Goal: Task Accomplishment & Management: Complete application form

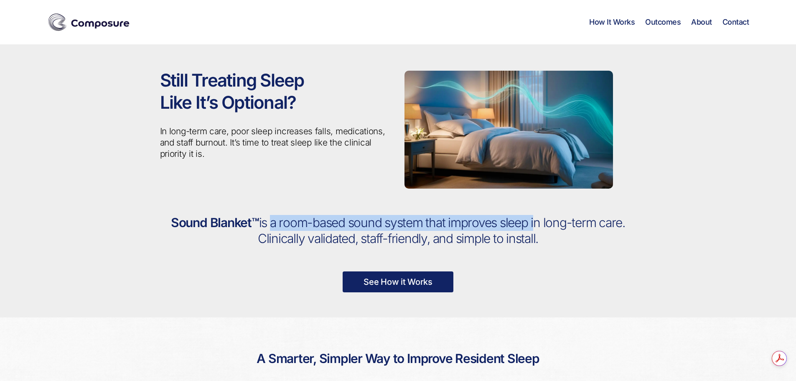
drag, startPoint x: 271, startPoint y: 224, endPoint x: 539, endPoint y: 224, distance: 267.6
click at [539, 224] on span "is a room-based sound system that improves sleep in long-term care. Clinically …" at bounding box center [441, 230] width 367 height 31
drag, startPoint x: 333, startPoint y: 242, endPoint x: 557, endPoint y: 245, distance: 224.1
click at [557, 245] on h2 "Sound Blanket™ is a room-based sound system that improves sleep in long-term ca…" at bounding box center [398, 230] width 477 height 31
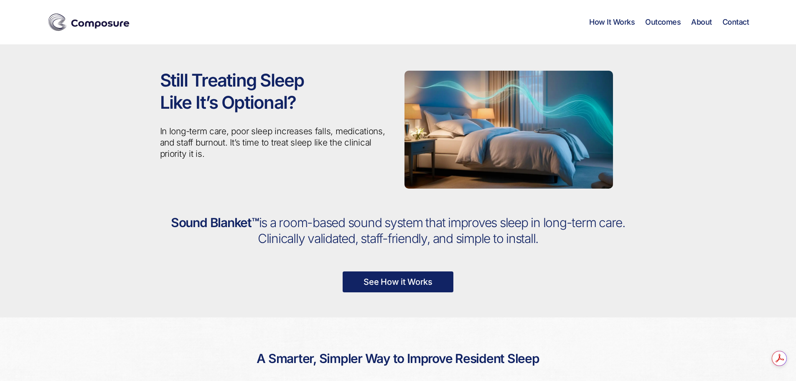
click at [557, 245] on h2 "Sound Blanket™ is a room-based sound system that improves sleep in long-term ca…" at bounding box center [398, 230] width 477 height 31
click at [398, 279] on link "See How it Works" at bounding box center [398, 281] width 111 height 21
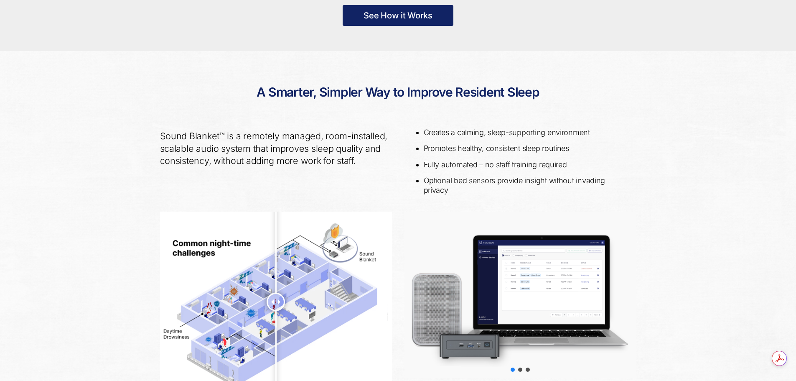
scroll to position [304, 0]
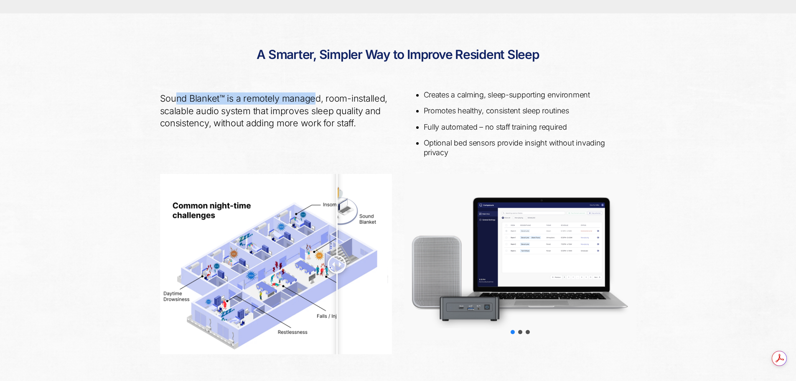
drag, startPoint x: 224, startPoint y: 98, endPoint x: 312, endPoint y: 97, distance: 88.2
click at [312, 97] on p "Sound Blanket™ is a remotely managed, room-installed, scalable audio system tha…" at bounding box center [276, 110] width 232 height 36
click at [333, 97] on p "Sound Blanket™ is a remotely managed, room-installed, scalable audio system tha…" at bounding box center [276, 110] width 232 height 36
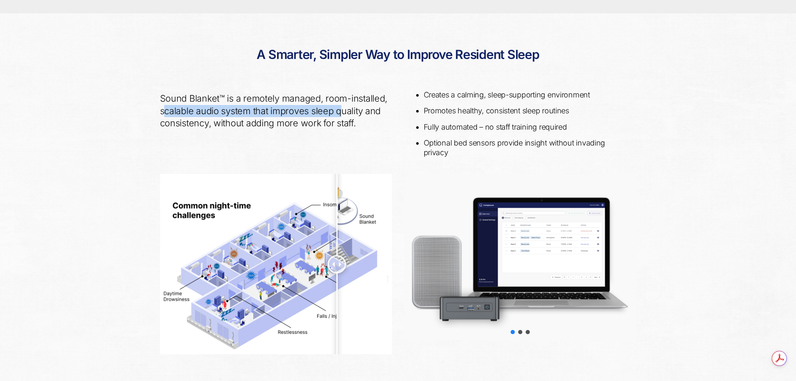
drag, startPoint x: 163, startPoint y: 111, endPoint x: 344, endPoint y: 110, distance: 180.6
click at [344, 110] on p "Sound Blanket™ is a remotely managed, room-installed, scalable audio system tha…" at bounding box center [276, 110] width 232 height 36
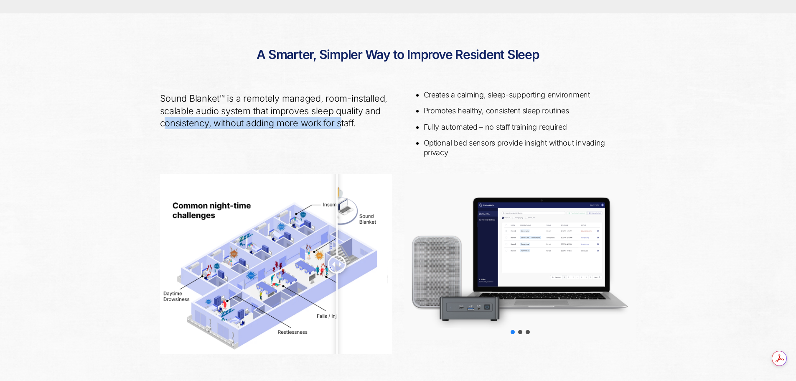
drag, startPoint x: 240, startPoint y: 125, endPoint x: 362, endPoint y: 124, distance: 122.1
click at [356, 124] on p "Sound Blanket™ is a remotely managed, room-installed, scalable audio system tha…" at bounding box center [276, 110] width 232 height 36
click at [362, 124] on p "Sound Blanket™ is a remotely managed, room-installed, scalable audio system tha…" at bounding box center [276, 110] width 232 height 36
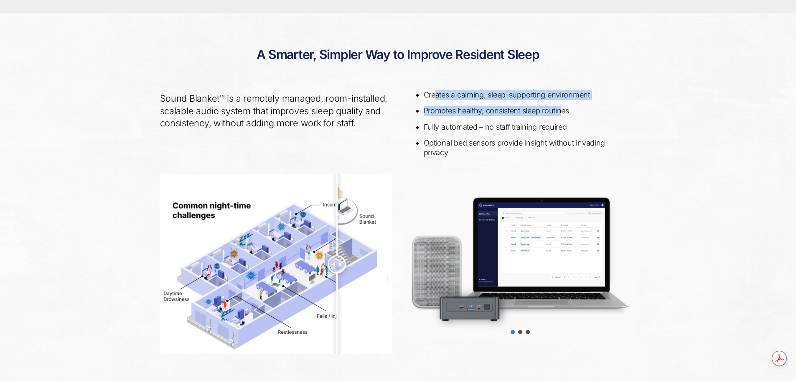
drag, startPoint x: 434, startPoint y: 96, endPoint x: 575, endPoint y: 100, distance: 141.0
click at [574, 100] on ul "Creates a calming, sleep-supporting environment Promotes healthy, consistent sl…" at bounding box center [526, 123] width 219 height 67
click at [579, 100] on ul "Creates a calming, sleep-supporting environment Promotes healthy, consistent sl…" at bounding box center [526, 123] width 219 height 67
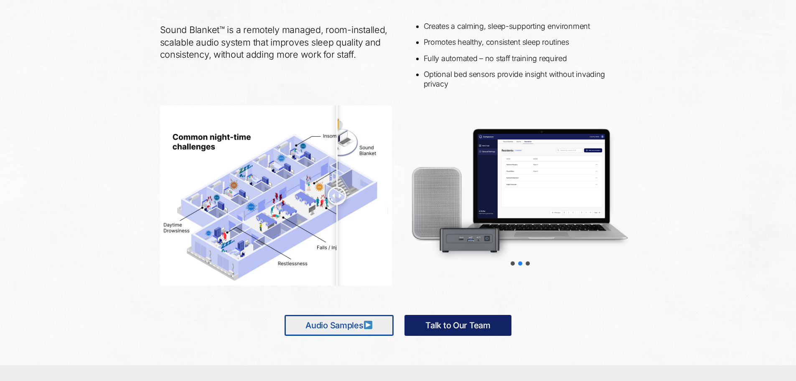
scroll to position [0, 0]
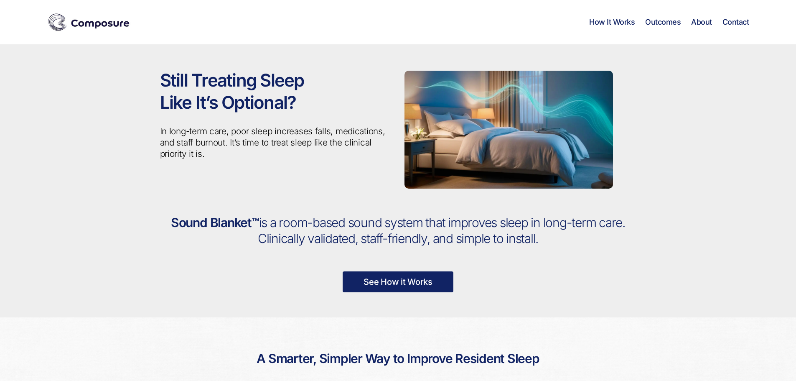
click at [728, 23] on link "Contact" at bounding box center [736, 22] width 27 height 9
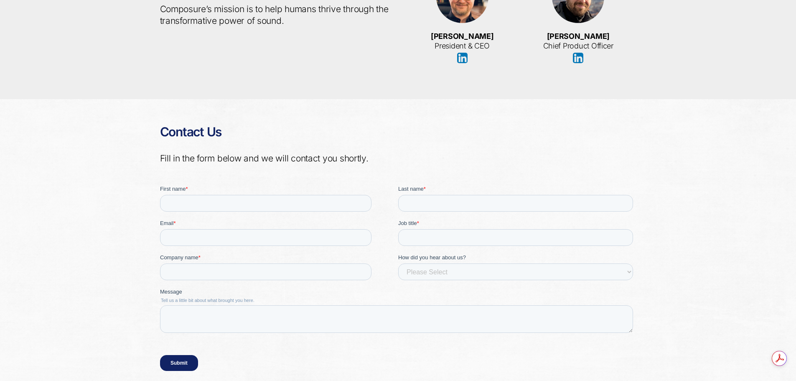
scroll to position [1824, 0]
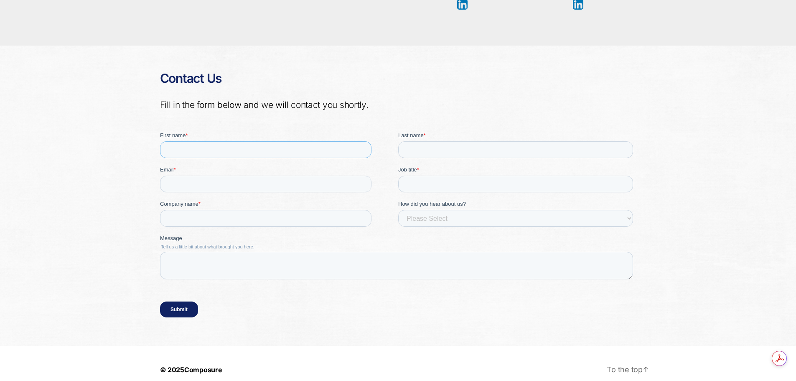
click at [219, 150] on input "First name *" at bounding box center [266, 149] width 212 height 17
type input "s"
type input "[PERSON_NAME]"
type input "Wierzbicka"
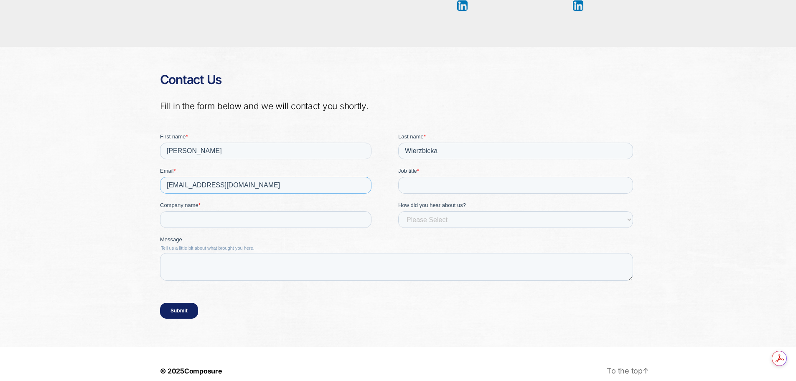
type input "[EMAIL_ADDRESS][DOMAIN_NAME]"
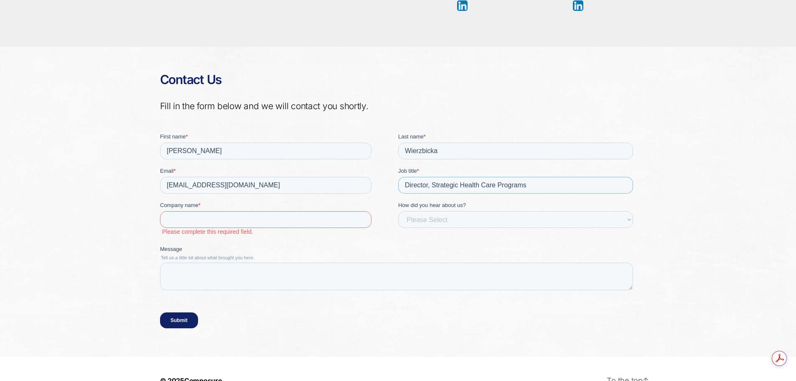
type input "Director, Strategic Health Care Programs"
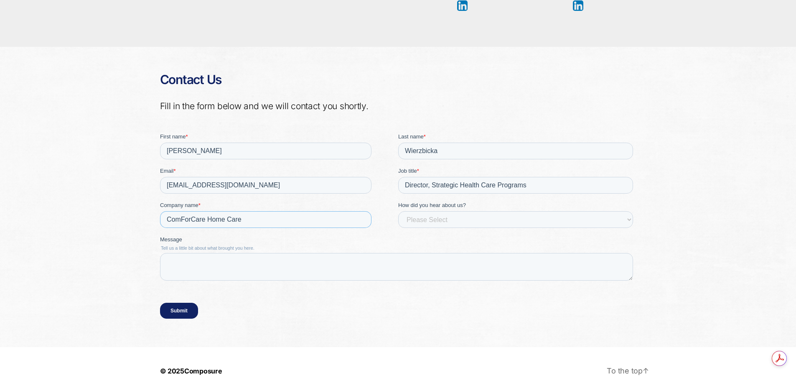
type input "ComForCare Home Care"
click at [436, 228] on fieldset "Company name * ComForCare Home Care How did you hear about us? Please Select Ev…" at bounding box center [398, 218] width 477 height 34
click at [436, 222] on select "Please Select Event, webinar or podcast Partner Referral Friend/colleague Inter…" at bounding box center [515, 219] width 235 height 17
select select "Event (virtual or in-person)"
click at [398, 211] on select "Please Select Event, webinar or podcast Partner Referral Friend/colleague Inter…" at bounding box center [515, 219] width 235 height 17
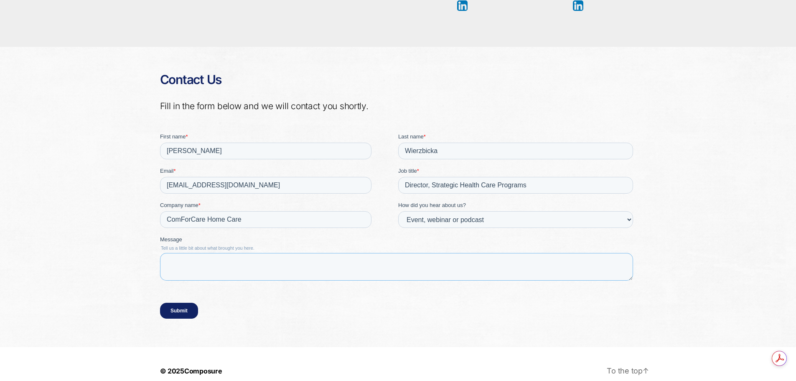
click at [358, 263] on textarea "Message" at bounding box center [396, 267] width 473 height 28
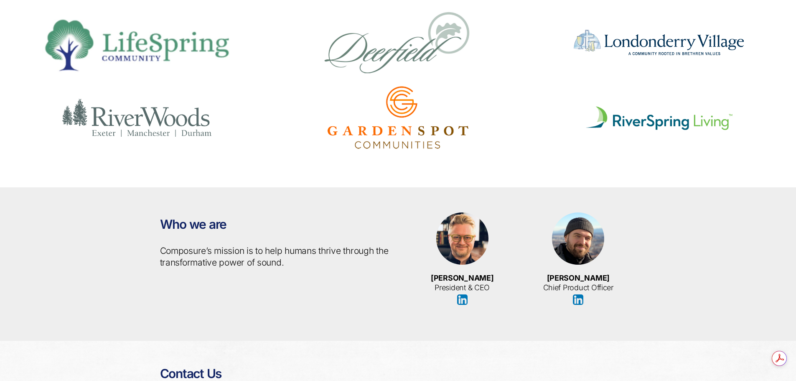
scroll to position [1837, 0]
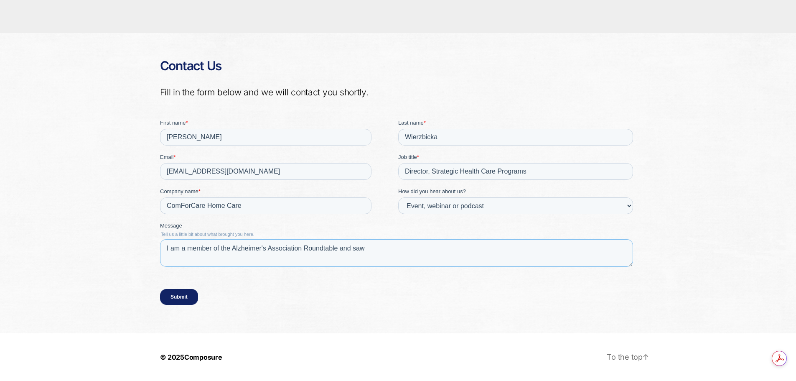
click at [410, 251] on textarea "I am a member of the Alzheimer's Association Roundtable and saw" at bounding box center [396, 253] width 473 height 28
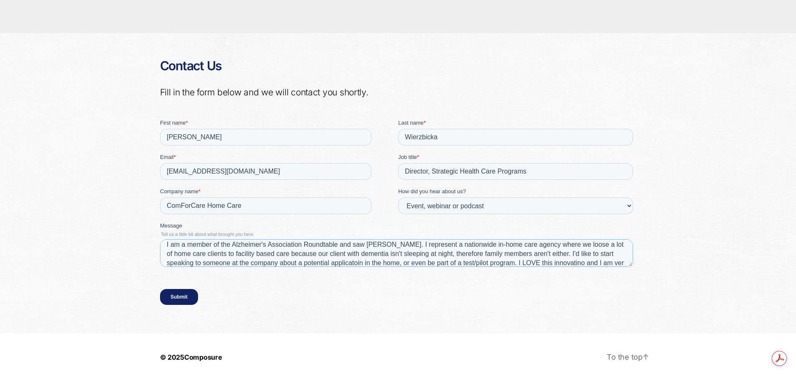
scroll to position [13, 0]
click at [253, 243] on textarea "I am a member of the Alzheimer's Association Roundtable and saw [PERSON_NAME]. …" at bounding box center [396, 253] width 473 height 28
click at [340, 254] on textarea "I am a member of the Alzheimer's Association Roundtable and saw [PERSON_NAME]. …" at bounding box center [396, 253] width 473 height 28
click at [572, 253] on textarea "I am a member of the Alzheimer's Association Roundtable and saw [PERSON_NAME]. …" at bounding box center [396, 253] width 473 height 28
click at [456, 243] on textarea "I am a member of the Alzheimer's Association Roundtable and saw [PERSON_NAME]. …" at bounding box center [396, 253] width 473 height 28
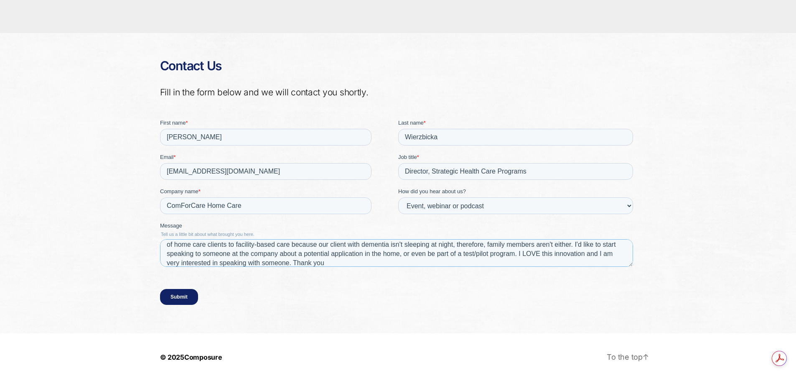
click at [389, 247] on textarea "I am a member of the Alzheimer's Association Roundtable and saw [PERSON_NAME]. …" at bounding box center [396, 253] width 473 height 28
click at [330, 246] on textarea "I am a member of the Alzheimer's Association Roundtable and saw [PERSON_NAME]. …" at bounding box center [396, 253] width 473 height 28
click at [348, 262] on textarea "I am a member of the Alzheimer's Association Roundtable and saw [PERSON_NAME]. …" at bounding box center [396, 253] width 473 height 28
type textarea "I am a member of the Alzheimer's Association Roundtable and saw [PERSON_NAME]. …"
click at [188, 293] on input "Submit" at bounding box center [179, 296] width 38 height 16
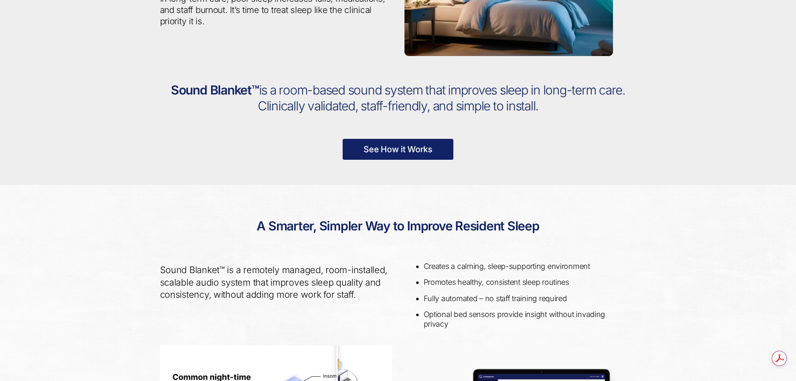
scroll to position [0, 0]
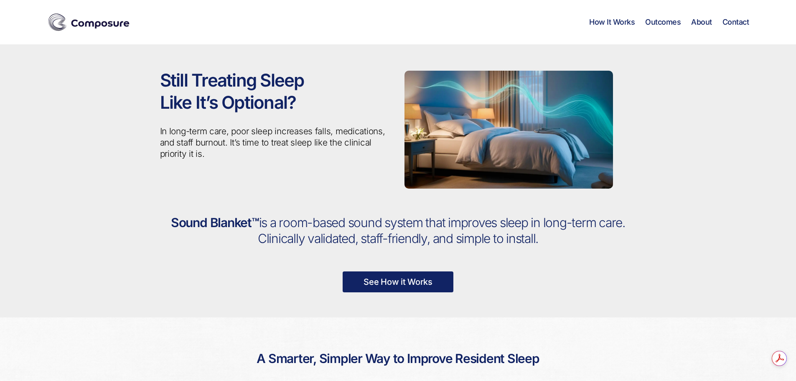
click at [425, 278] on link "See How it Works" at bounding box center [398, 281] width 111 height 21
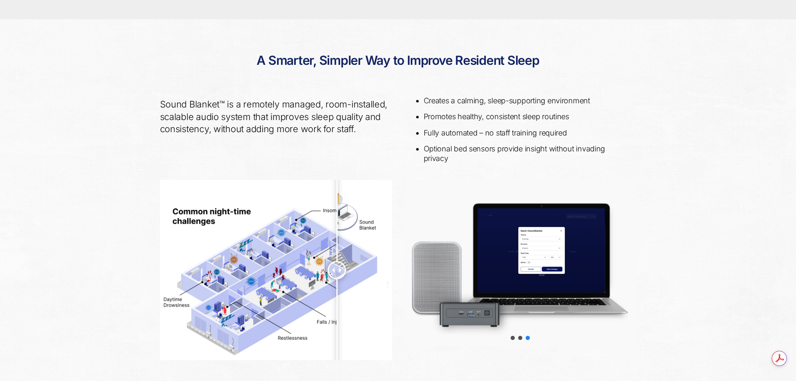
scroll to position [304, 0]
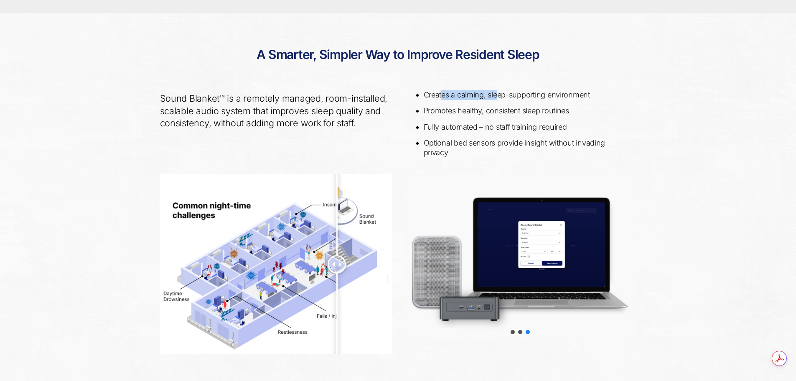
drag, startPoint x: 498, startPoint y: 92, endPoint x: 505, endPoint y: 94, distance: 7.8
click at [505, 92] on li "Creates a calming, sleep-supporting environment" at bounding box center [527, 95] width 206 height 10
click at [506, 94] on li "Creates a calming, sleep-supporting environment" at bounding box center [527, 95] width 206 height 10
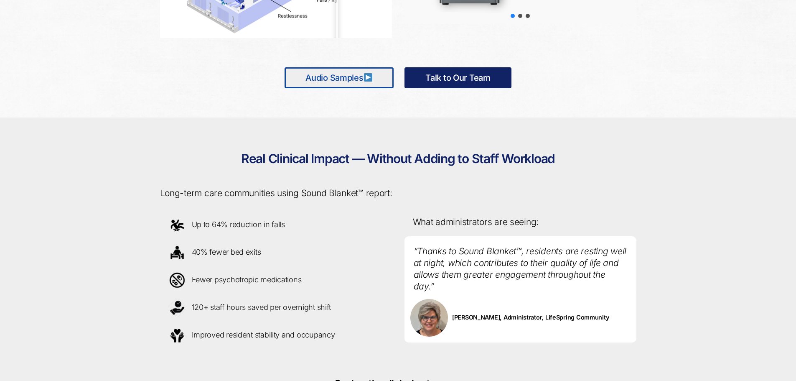
scroll to position [622, 0]
